Goal: Task Accomplishment & Management: Use online tool/utility

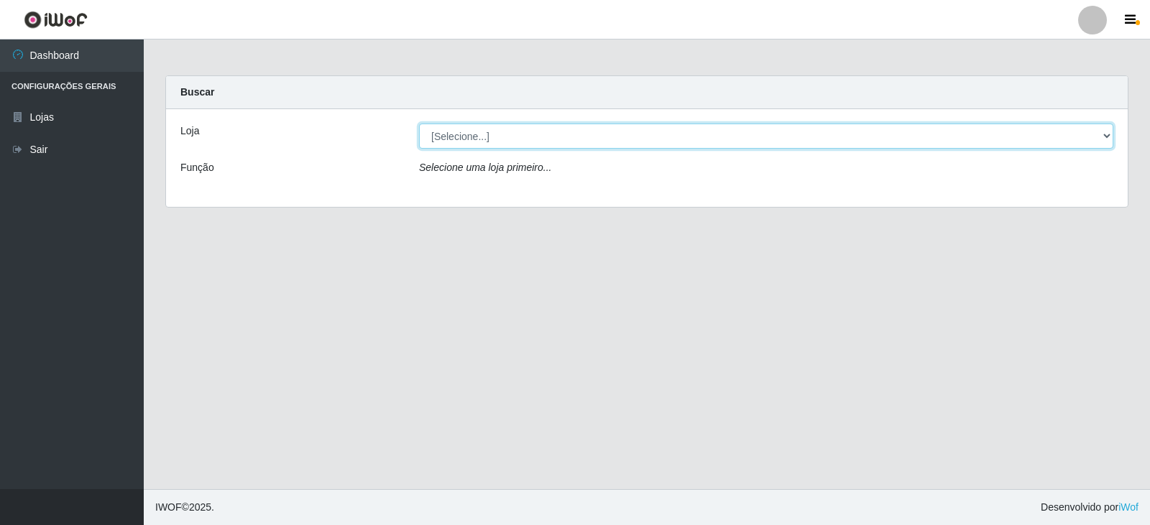
click at [1105, 137] on select "[Selecione...] Queiroz Atacadão - Catolé do Rocha" at bounding box center [766, 136] width 694 height 25
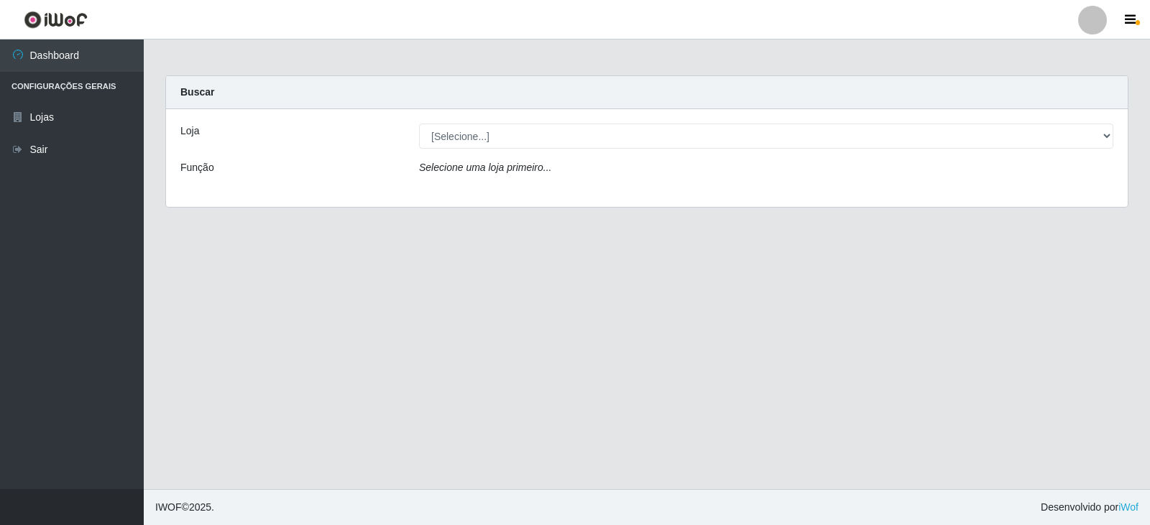
click at [639, 190] on div "Loja [Selecione...] Queiroz Atacadão - Catolé do Rocha Função Selecione uma loj…" at bounding box center [646, 158] width 961 height 98
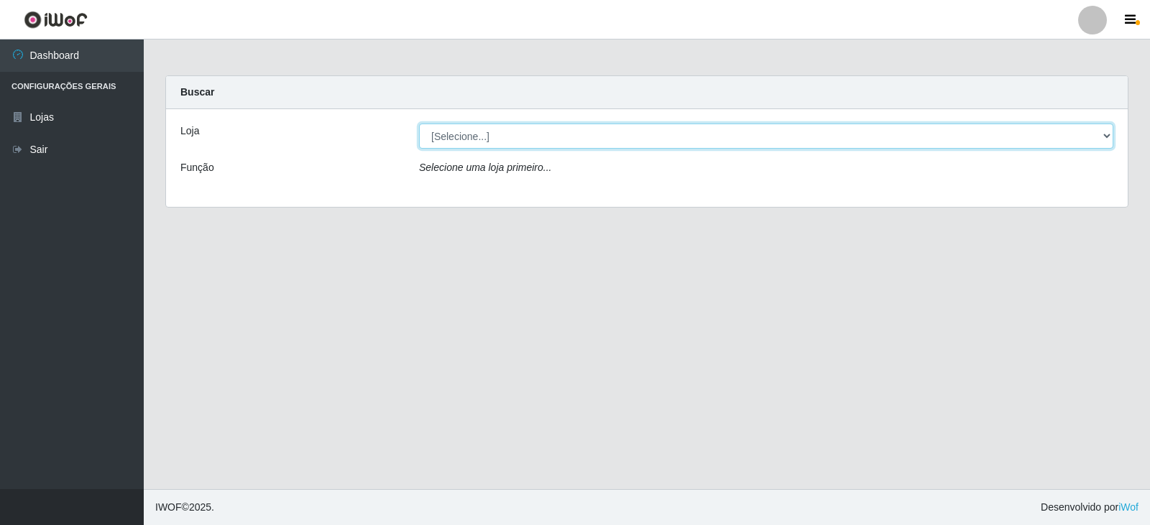
click at [1102, 129] on select "[Selecione...] Queiroz Atacadão - Catolé do Rocha" at bounding box center [766, 136] width 694 height 25
select select "500"
click at [419, 124] on select "[Selecione...] Queiroz Atacadão - Catolé do Rocha" at bounding box center [766, 136] width 694 height 25
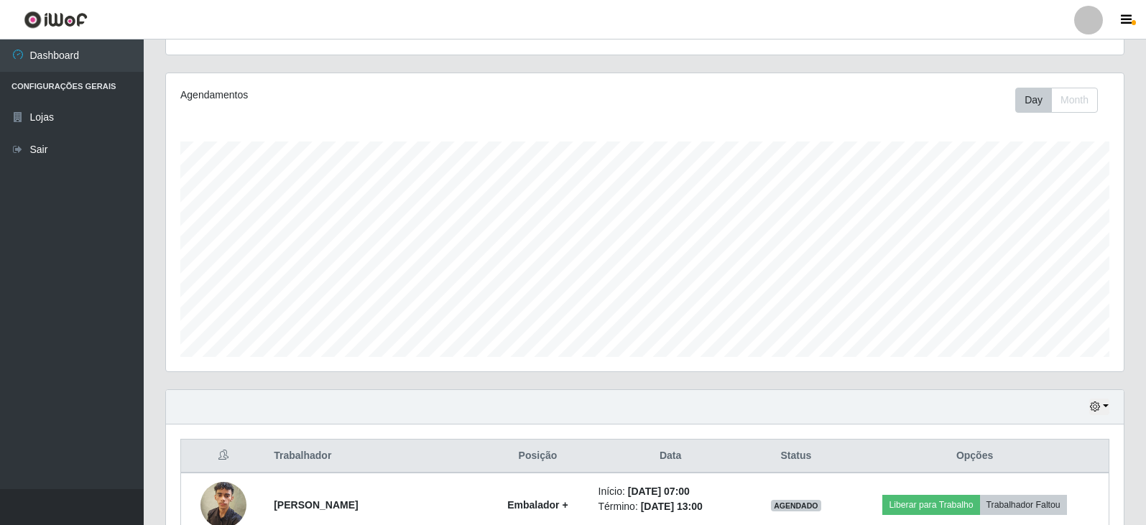
scroll to position [359, 0]
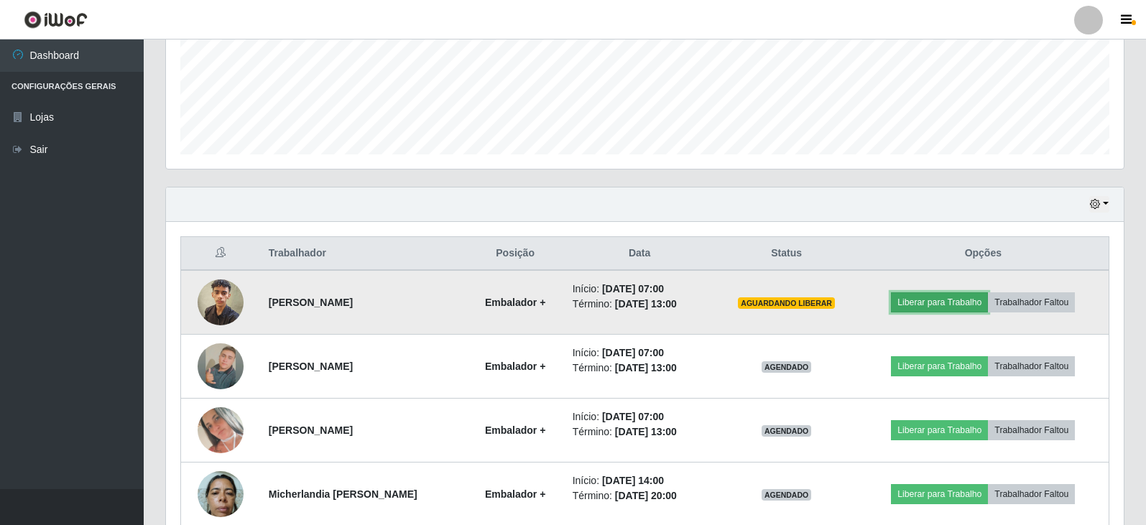
click at [935, 297] on button "Liberar para Trabalho" at bounding box center [939, 302] width 97 height 20
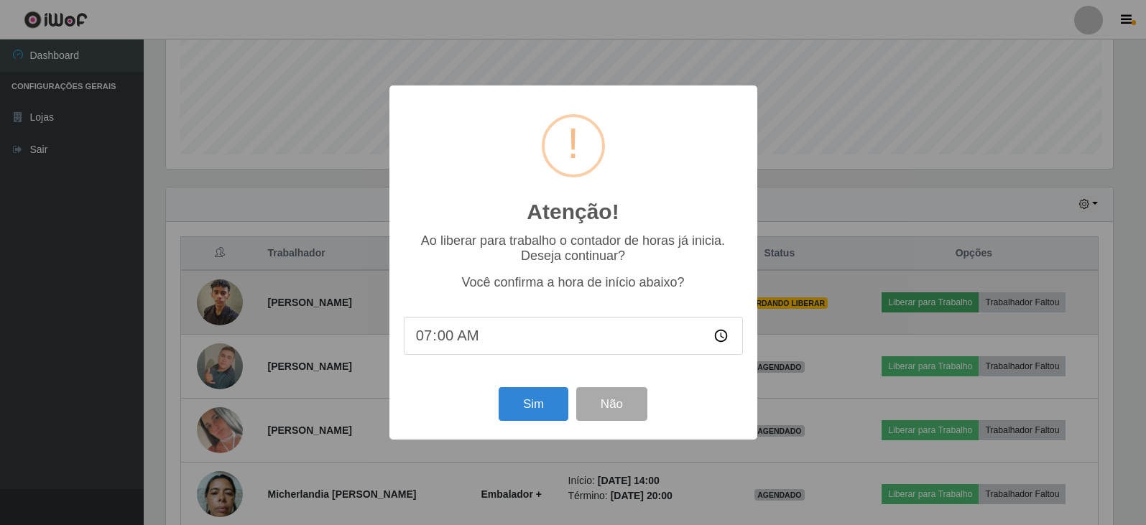
scroll to position [298, 951]
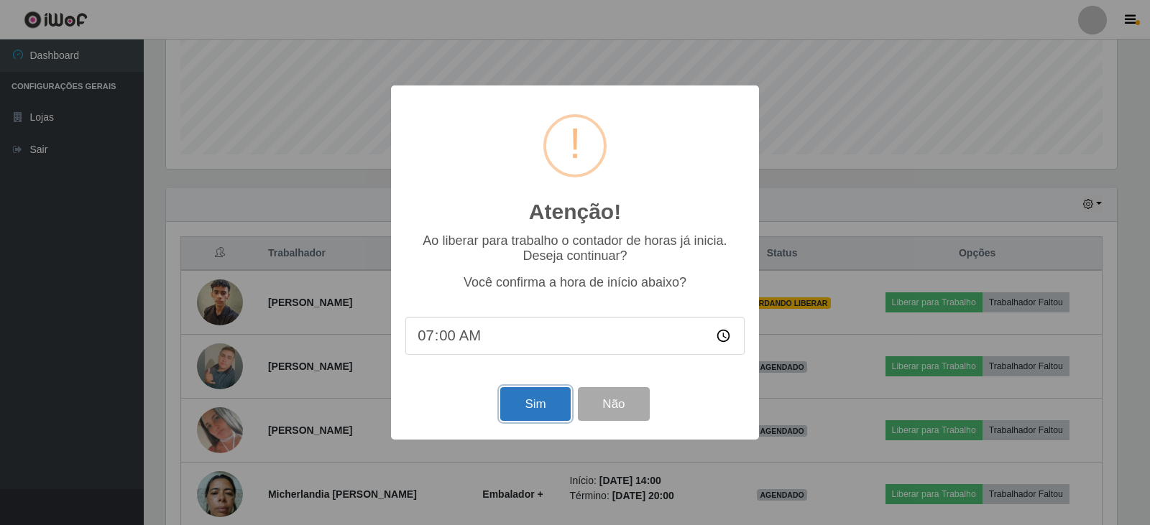
click at [558, 402] on button "Sim" at bounding box center [535, 404] width 70 height 34
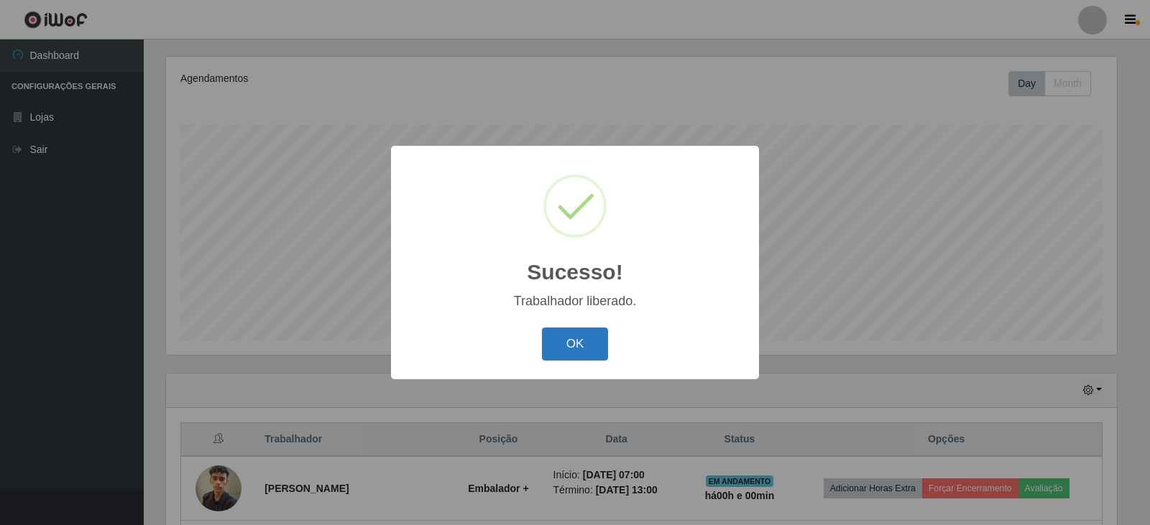
click at [565, 352] on button "OK" at bounding box center [575, 345] width 67 height 34
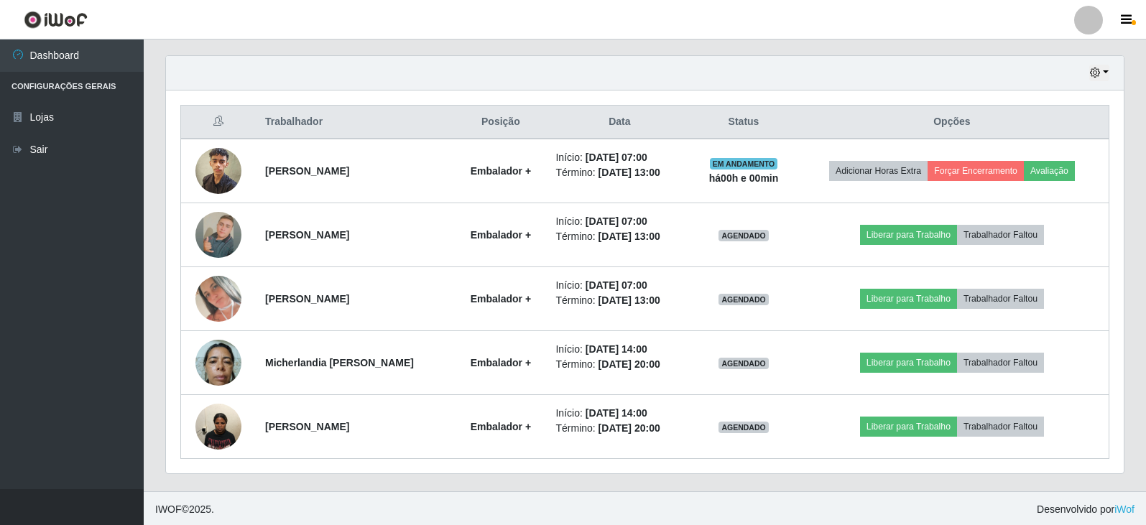
scroll to position [493, 0]
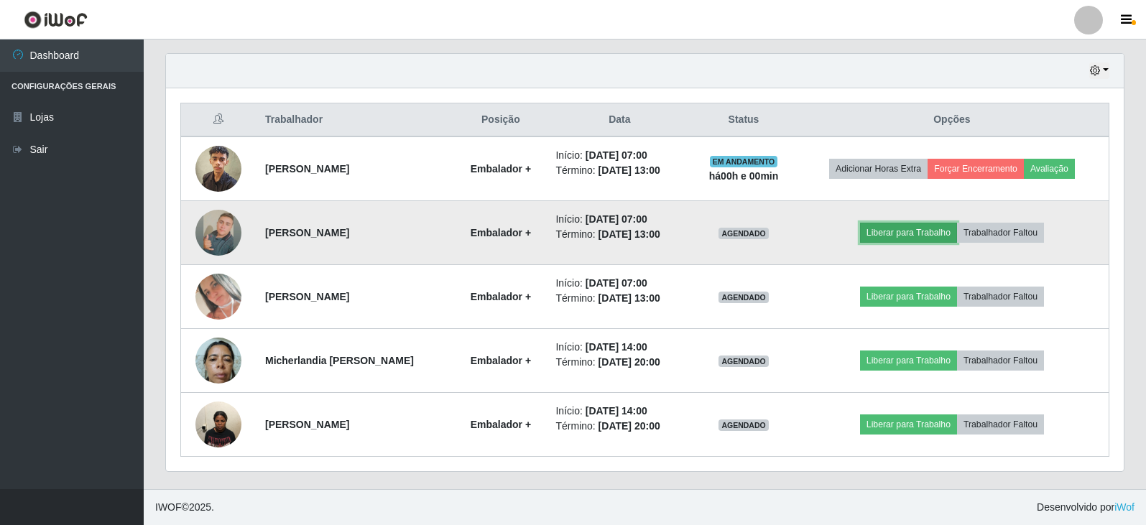
click at [914, 234] on button "Liberar para Trabalho" at bounding box center [908, 233] width 97 height 20
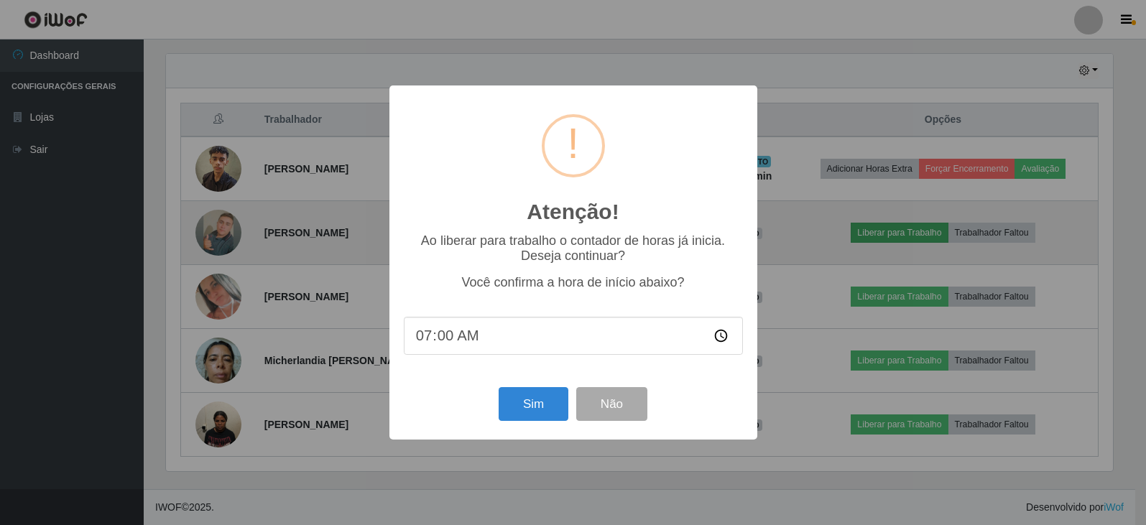
scroll to position [298, 951]
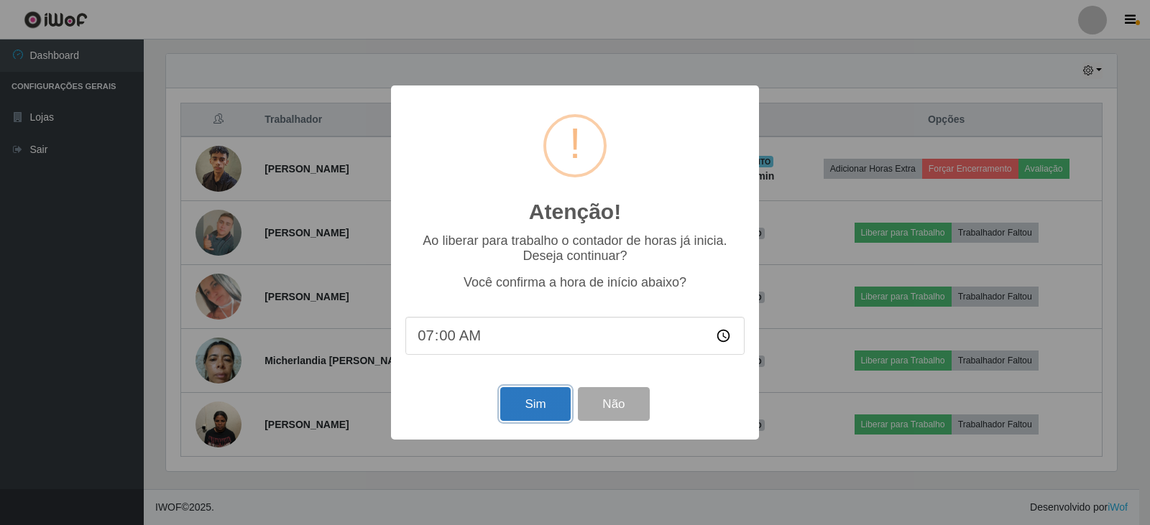
click at [540, 416] on button "Sim" at bounding box center [535, 404] width 70 height 34
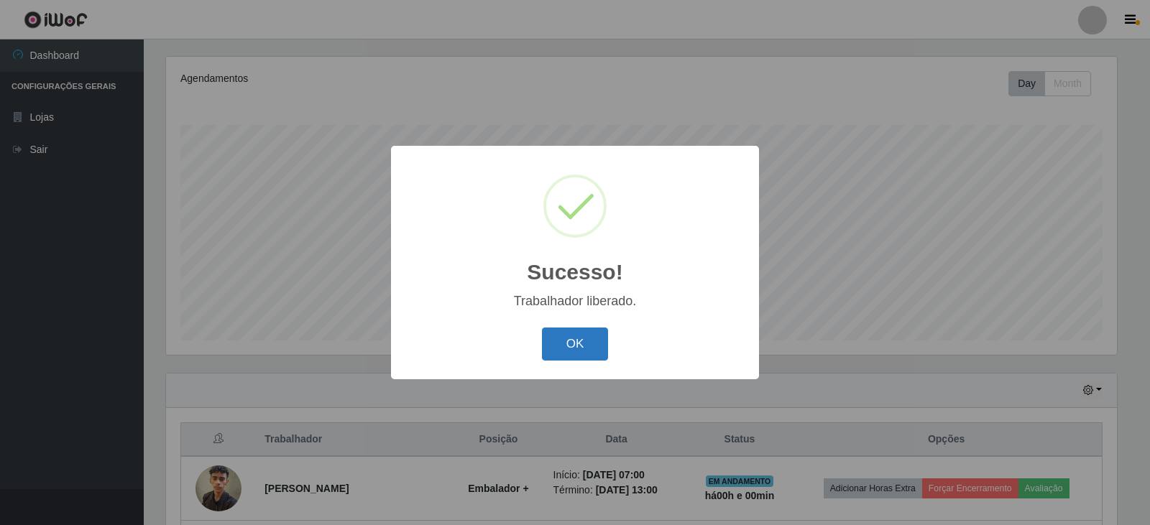
click at [585, 348] on button "OK" at bounding box center [575, 345] width 67 height 34
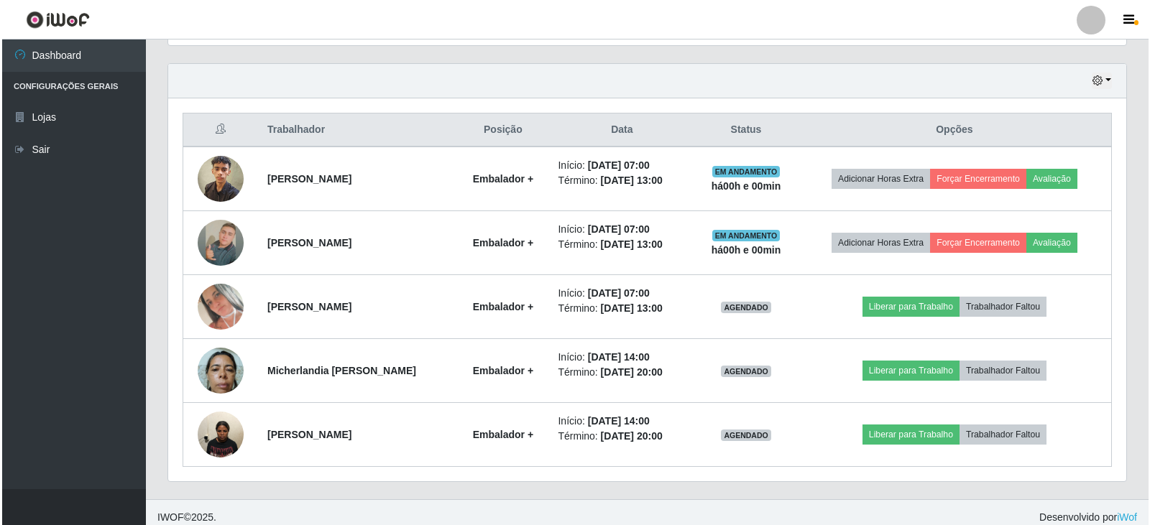
scroll to position [493, 0]
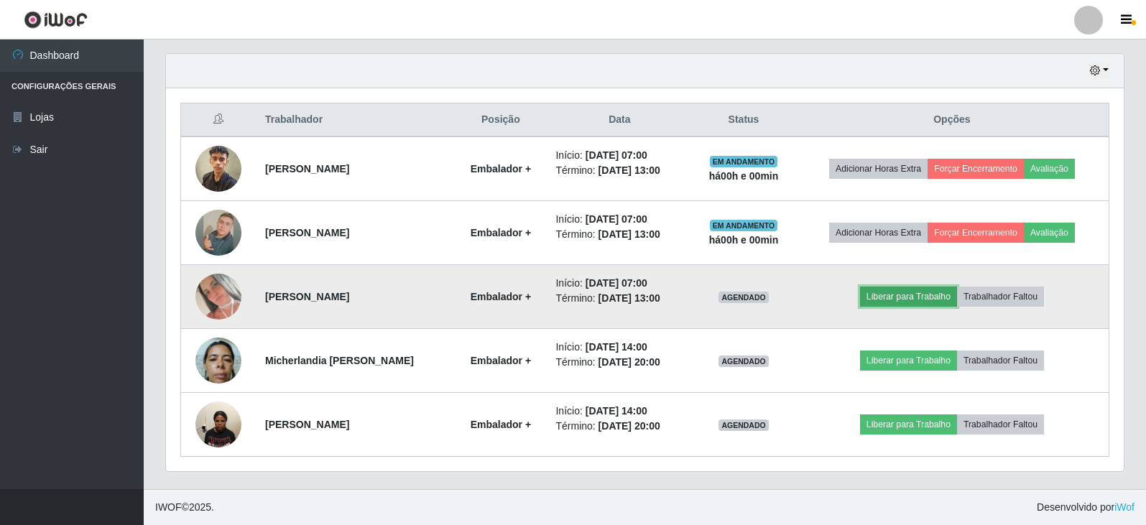
click at [933, 298] on button "Liberar para Trabalho" at bounding box center [908, 297] width 97 height 20
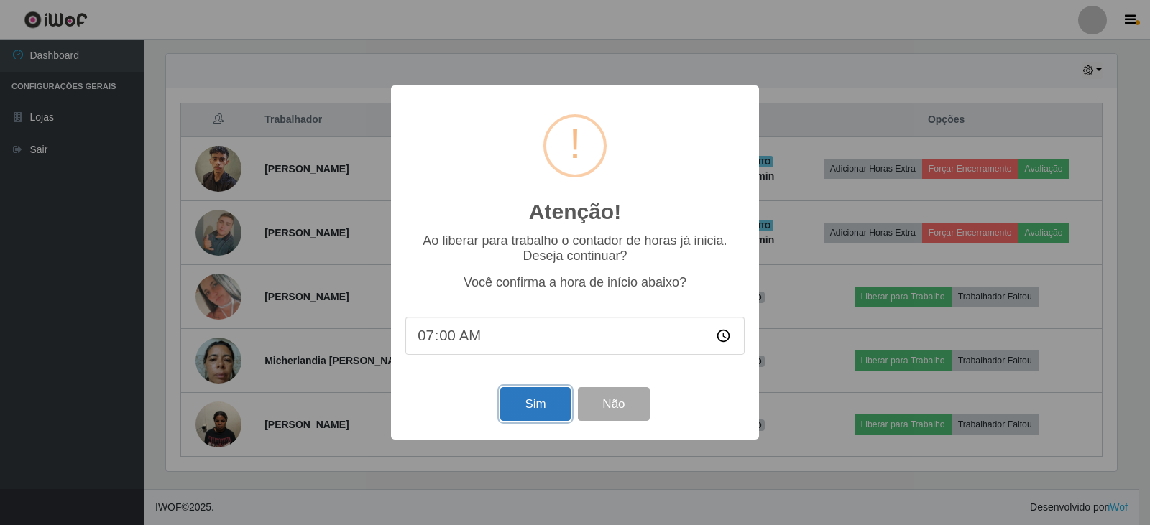
click at [537, 421] on button "Sim" at bounding box center [535, 404] width 70 height 34
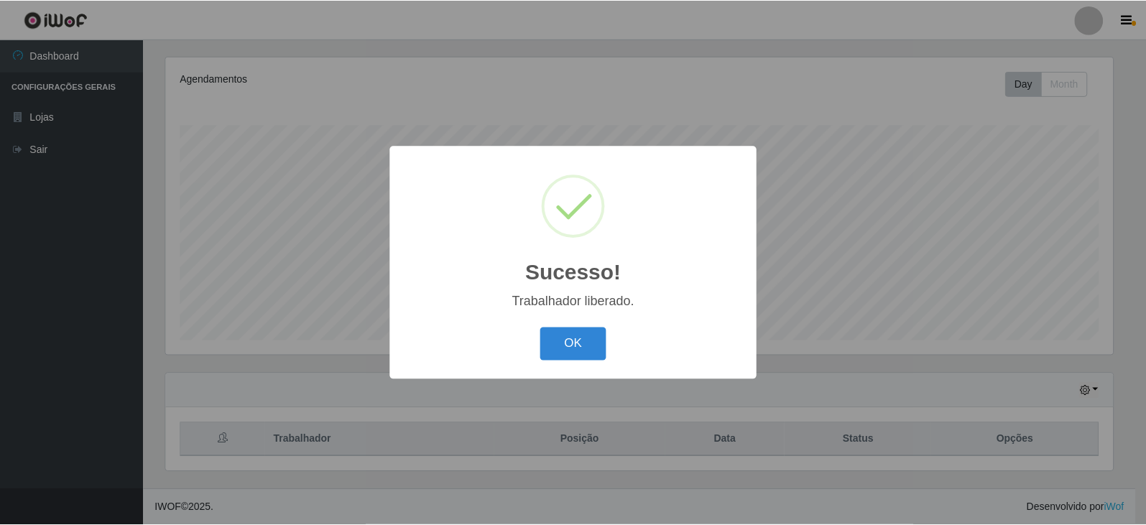
scroll to position [0, 0]
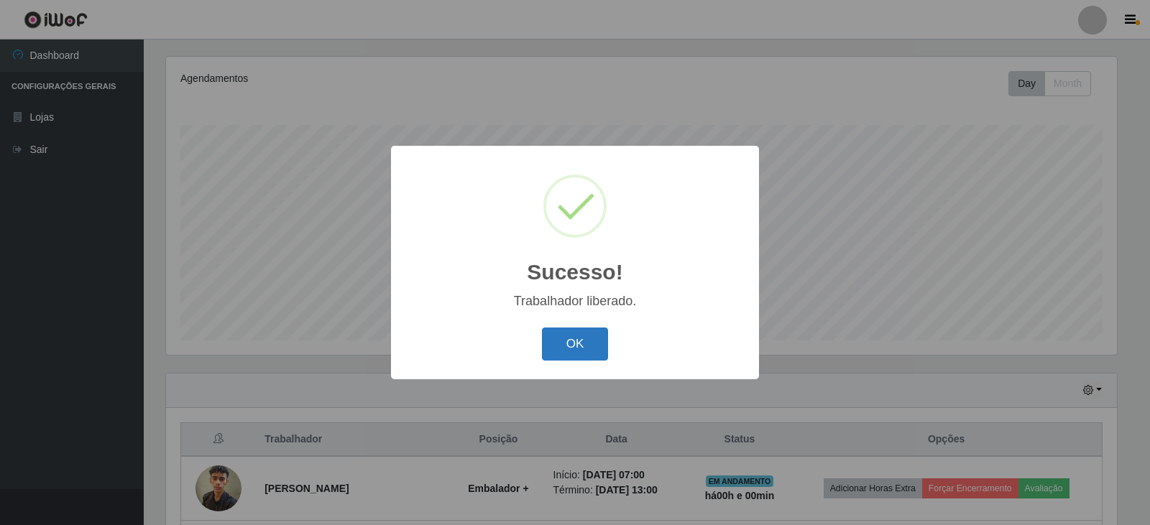
click at [568, 337] on button "OK" at bounding box center [575, 345] width 67 height 34
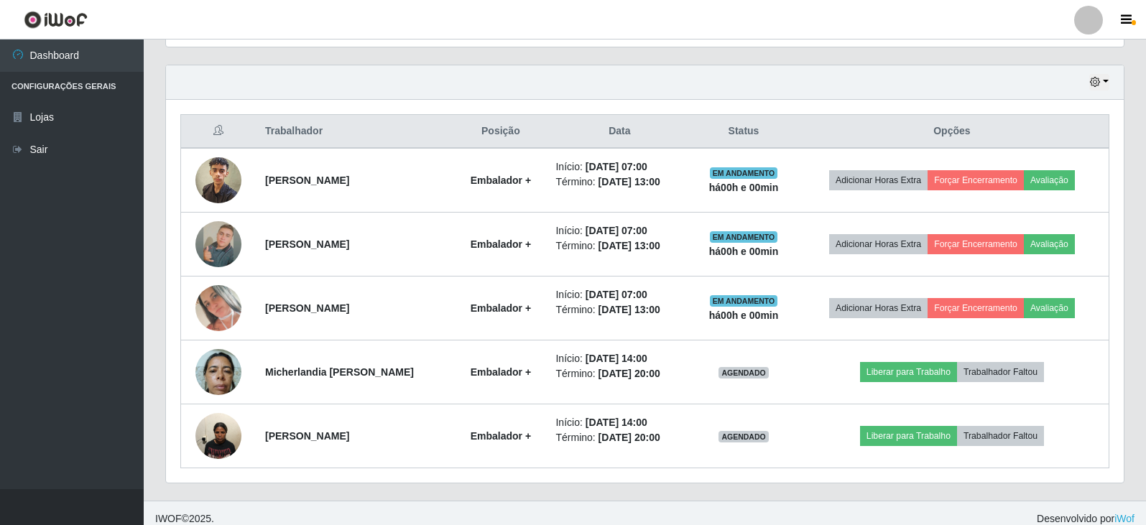
scroll to position [493, 0]
